Goal: Check status: Check status

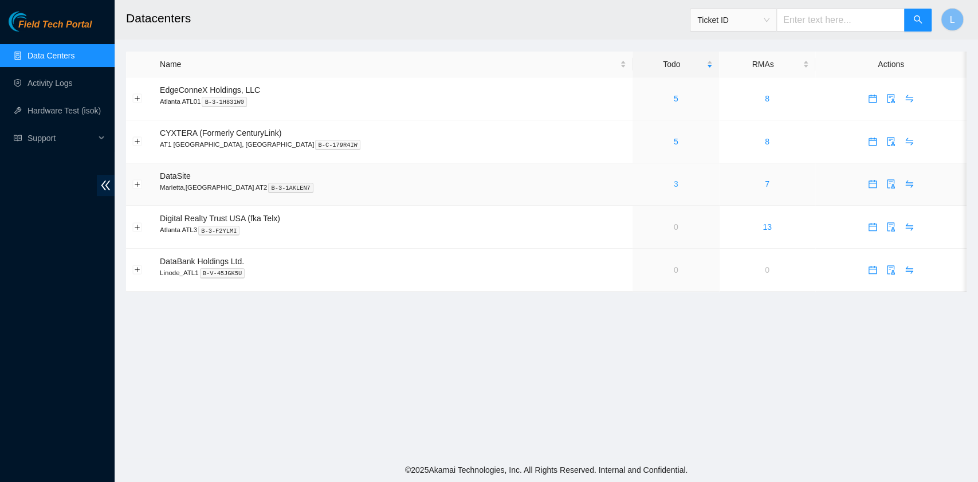
click at [674, 185] on link "3" at bounding box center [676, 183] width 5 height 9
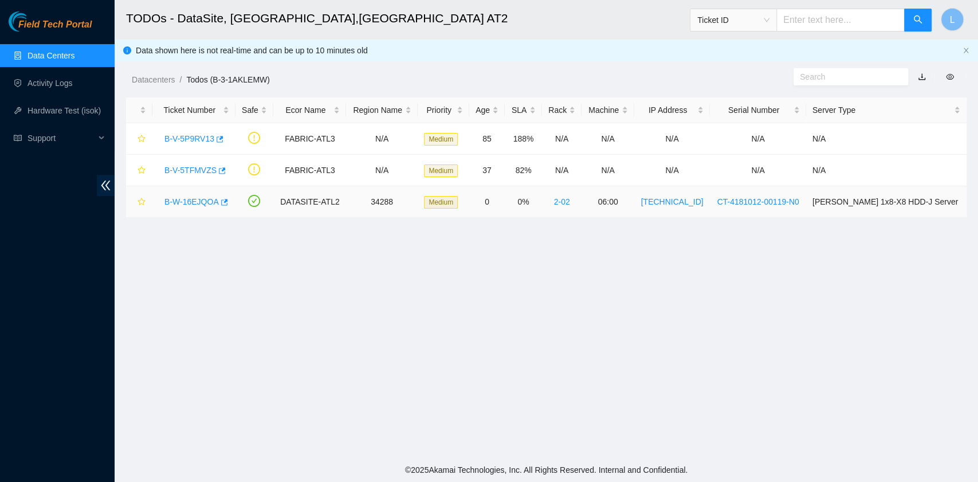
click at [194, 202] on link "B-W-16EJQOA" at bounding box center [191, 201] width 54 height 9
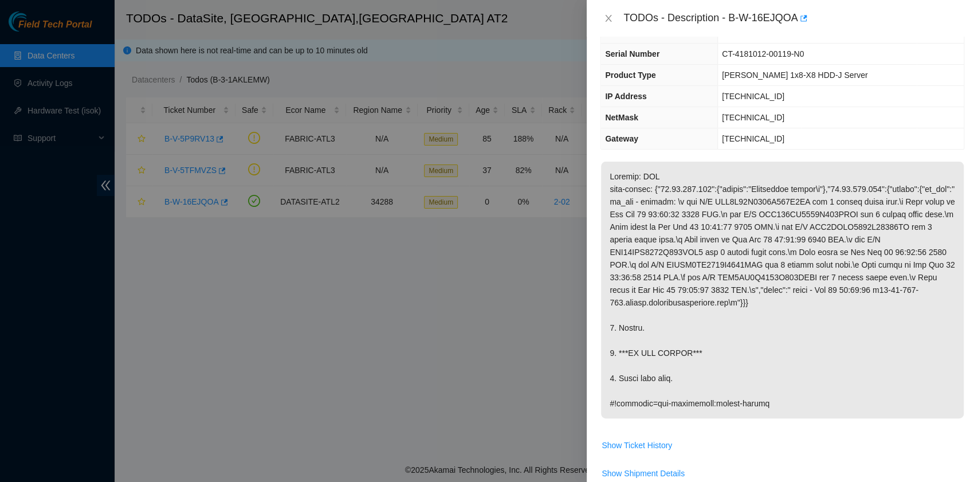
scroll to position [152, 0]
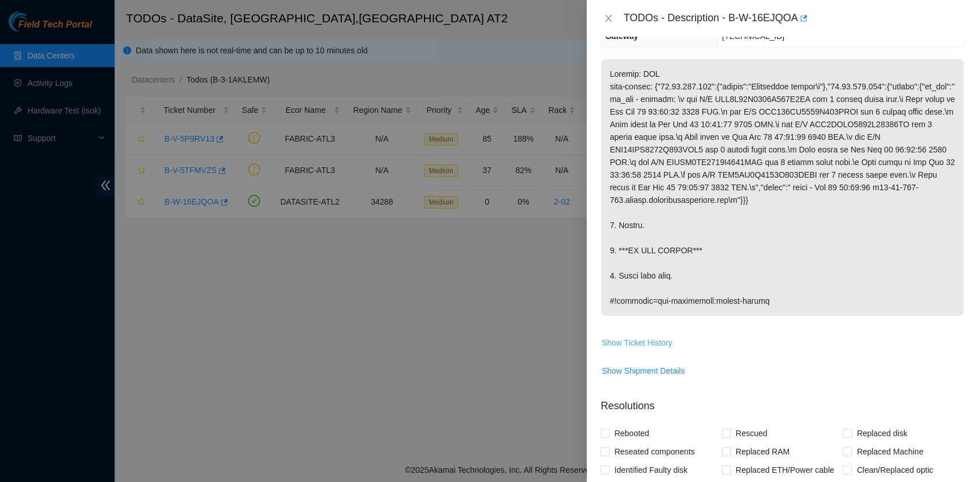
click at [667, 337] on span "Show Ticket History" at bounding box center [637, 342] width 70 height 13
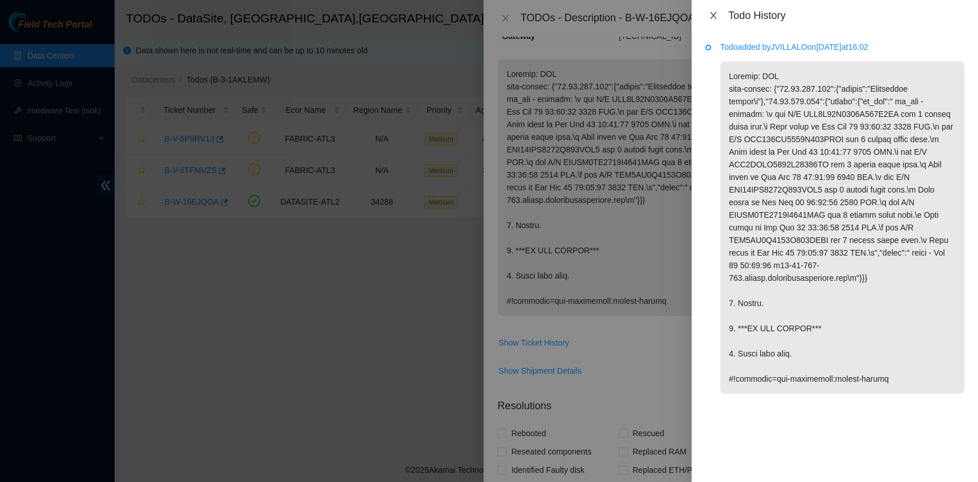
click at [712, 12] on icon "close" at bounding box center [713, 15] width 9 height 9
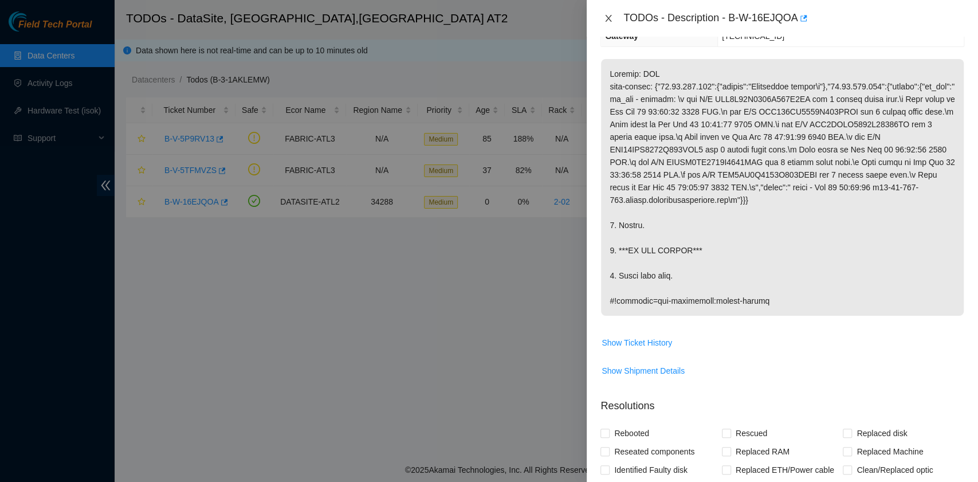
click at [612, 19] on icon "close" at bounding box center [608, 18] width 9 height 9
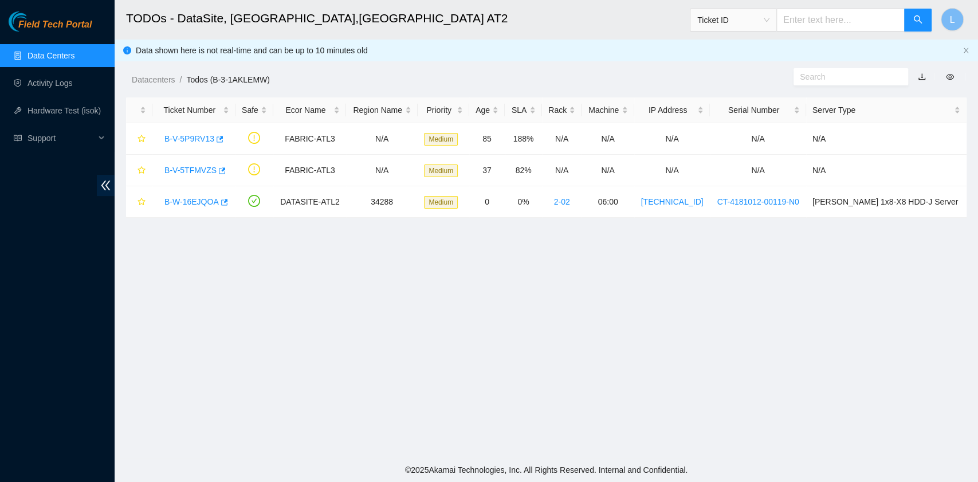
scroll to position [203, 0]
